Goal: Information Seeking & Learning: Learn about a topic

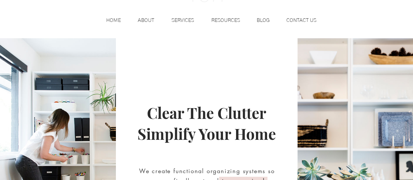
scroll to position [64, 0]
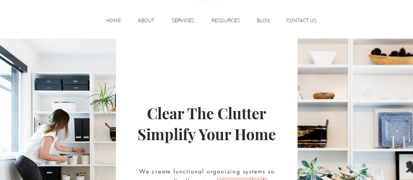
click at [178, 17] on p "SERVICES" at bounding box center [182, 21] width 29 height 10
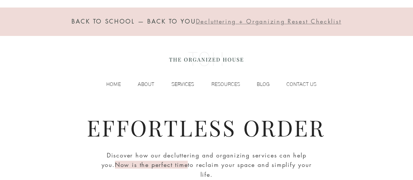
click at [182, 85] on p "SERVICES" at bounding box center [182, 84] width 29 height 10
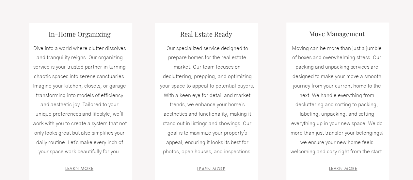
scroll to position [230, 0]
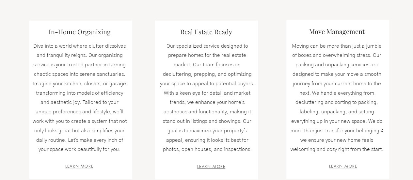
click at [19, 115] on div at bounding box center [206, 89] width 413 height 242
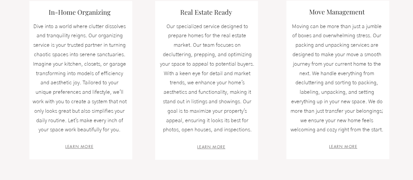
scroll to position [250, 0]
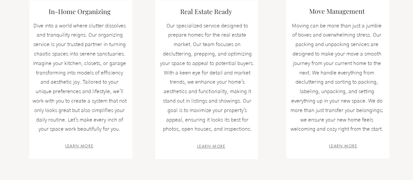
click at [116, 114] on p "Dive into a world where clutter dissolves and tranquility reigns. Our organizin…" at bounding box center [79, 77] width 95 height 113
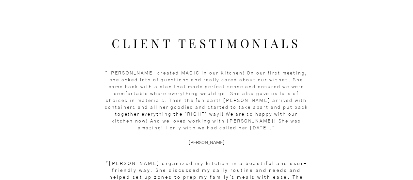
scroll to position [822, 0]
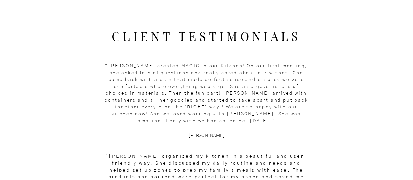
click at [254, 87] on span ""Michelle created MAGIC in our Kitchen! On our first meeting, she asked lots of…" at bounding box center [206, 93] width 203 height 59
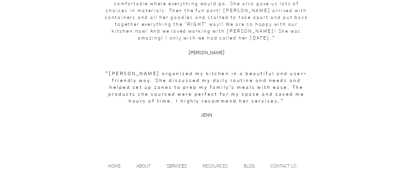
scroll to position [913, 0]
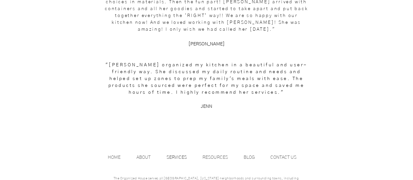
click at [293, 41] on p "KIM" at bounding box center [206, 44] width 203 height 7
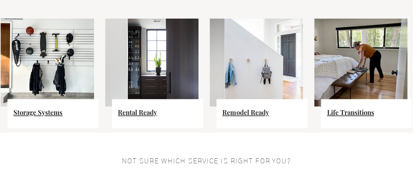
scroll to position [473, 0]
click at [51, 115] on span "Storage Systems" at bounding box center [37, 112] width 49 height 9
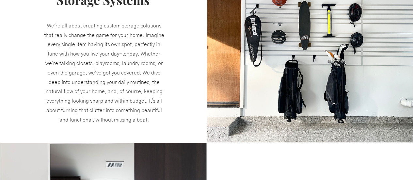
scroll to position [303, 0]
click at [295, 102] on img at bounding box center [309, 35] width 205 height 213
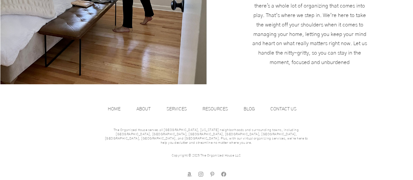
scroll to position [1018, 0]
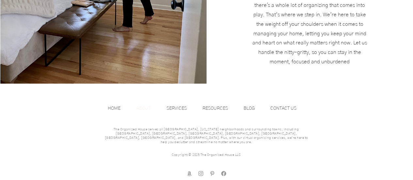
click at [143, 104] on p "ABOUT" at bounding box center [143, 108] width 21 height 10
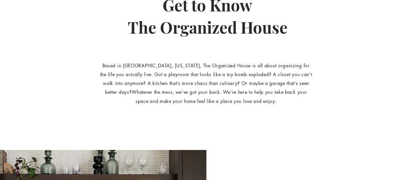
scroll to position [119, 0]
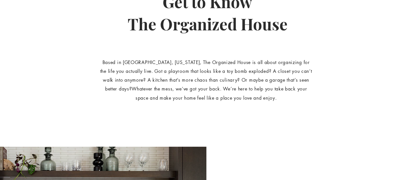
click at [293, 112] on div "main content" at bounding box center [206, 65] width 413 height 164
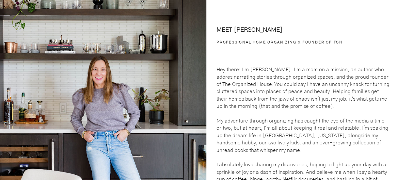
scroll to position [282, 0]
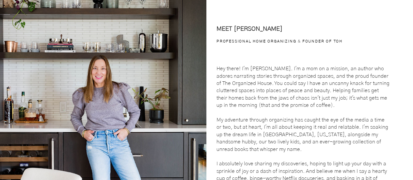
click at [374, 145] on p "My adventure through organizing has caught the eye of the media a time or two, …" at bounding box center [303, 134] width 174 height 37
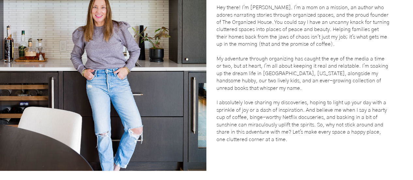
scroll to position [343, 0]
click at [338, 155] on div at bounding box center [309, 47] width 206 height 248
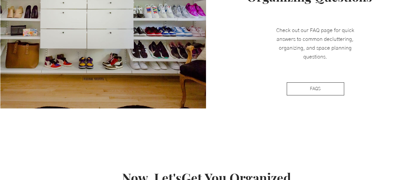
scroll to position [710, 0]
click at [329, 89] on link "FAQS" at bounding box center [314, 88] width 57 height 13
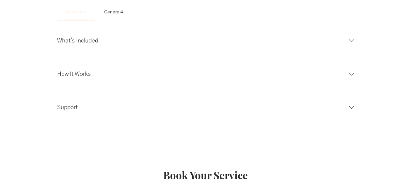
scroll to position [226, 0]
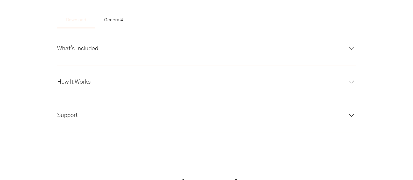
click at [354, 51] on icon at bounding box center [351, 48] width 9 height 9
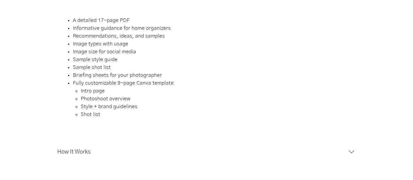
scroll to position [279, 0]
click at [243, 52] on span "Image size for social media" at bounding box center [214, 51] width 283 height 8
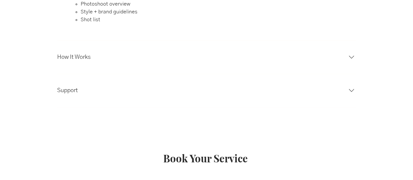
click at [352, 59] on icon at bounding box center [351, 57] width 9 height 9
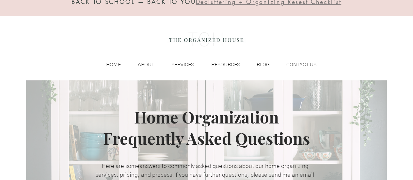
scroll to position [0, 0]
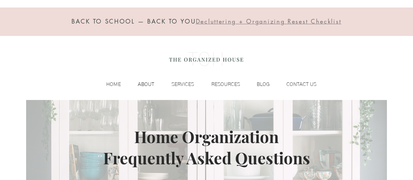
click at [147, 87] on p "ABOUT" at bounding box center [145, 84] width 23 height 10
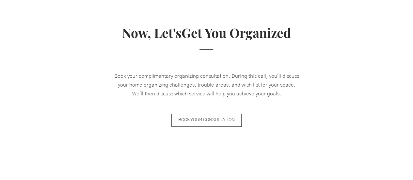
scroll to position [857, 0]
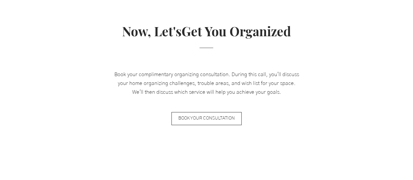
click at [285, 120] on div at bounding box center [206, 83] width 413 height 164
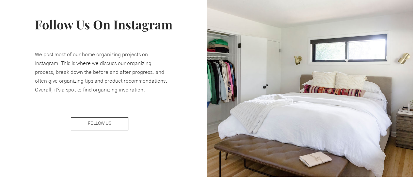
scroll to position [1052, 0]
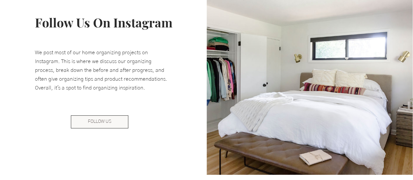
click at [92, 121] on span "FOLLOW US" at bounding box center [99, 121] width 23 height 7
click at [98, 84] on p "We post most of our home organizing projects on Instagram. This is where we dis…" at bounding box center [103, 70] width 137 height 44
